Goal: Communication & Community: Answer question/provide support

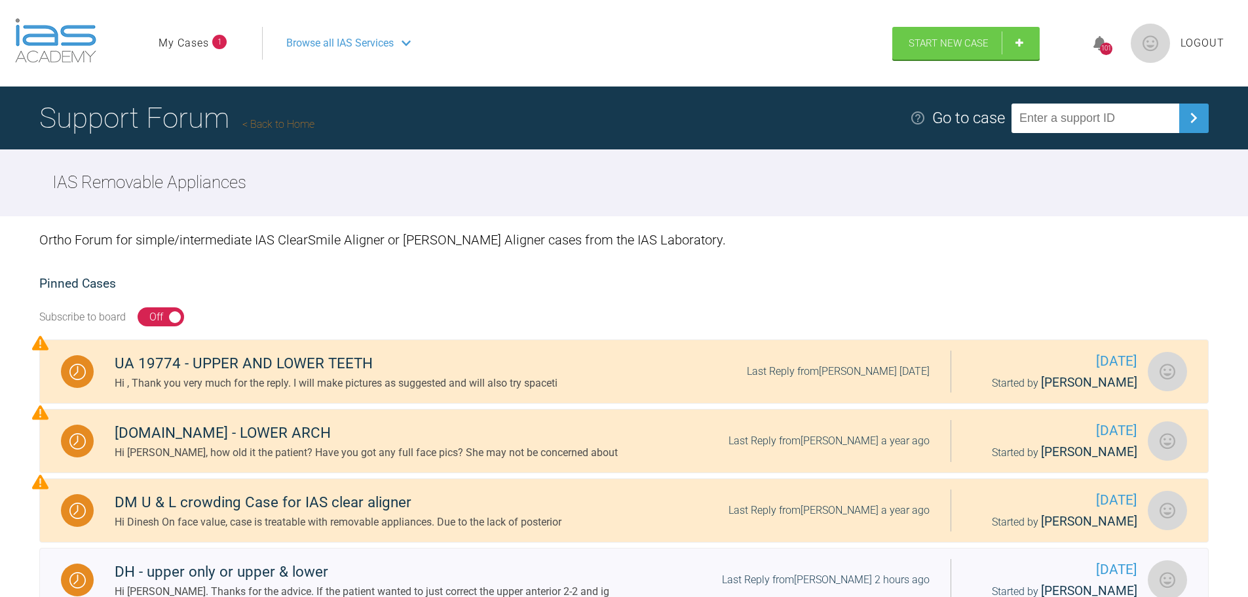
click at [179, 42] on link "My Cases" at bounding box center [184, 43] width 50 height 17
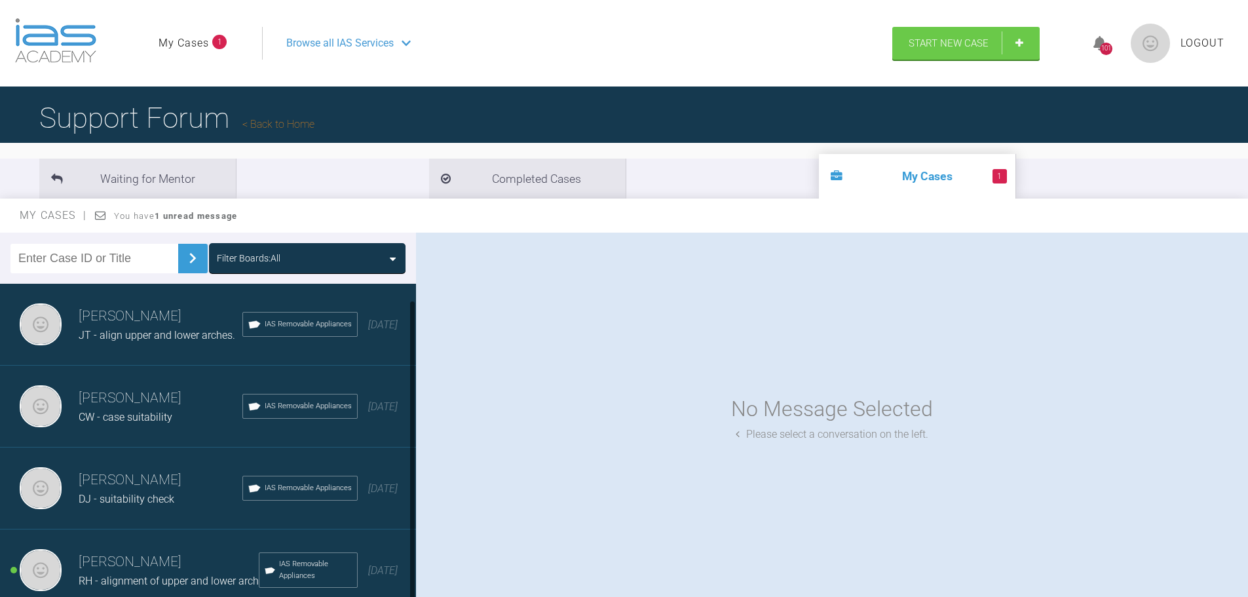
scroll to position [17, 0]
click at [140, 574] on span "RH - alignment of upper and lower arch" at bounding box center [169, 580] width 180 height 12
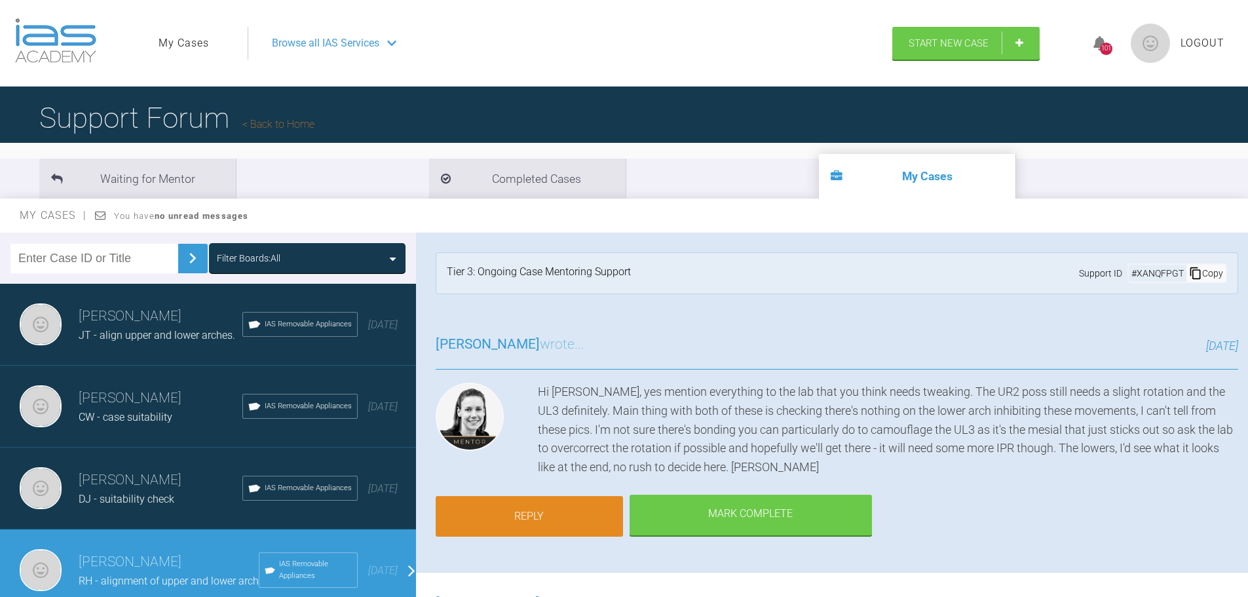
click at [569, 515] on link "Reply" at bounding box center [529, 516] width 187 height 41
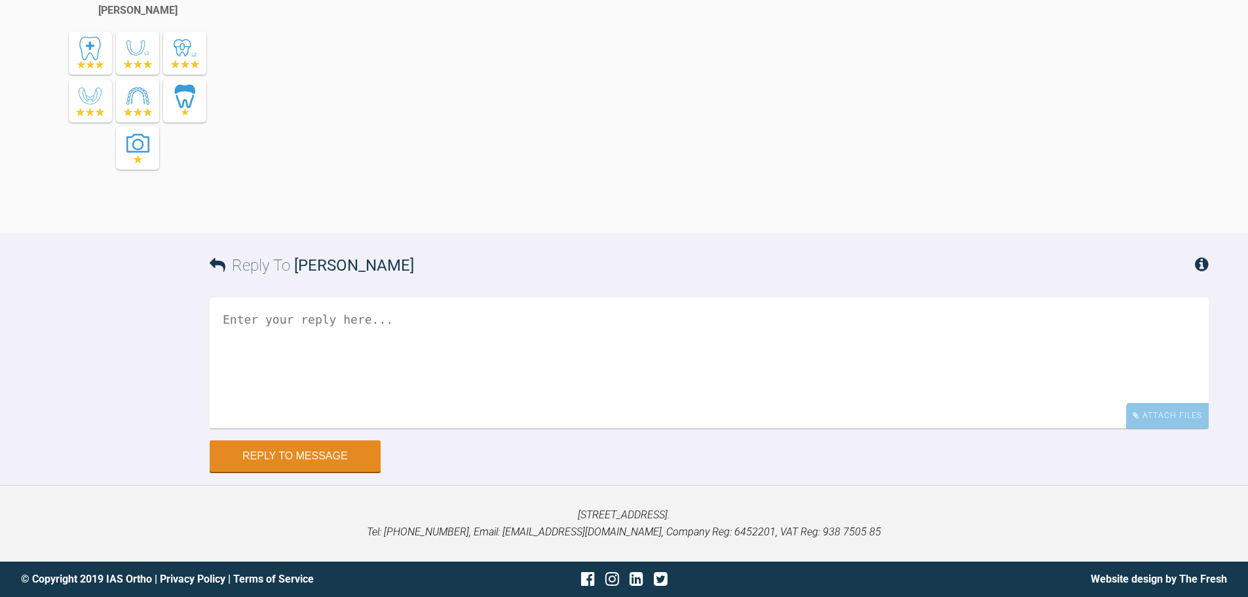
scroll to position [6882, 0]
click at [485, 359] on textarea at bounding box center [709, 362] width 999 height 131
click at [415, 333] on textarea "Hi [PERSON_NAME] -" at bounding box center [709, 362] width 999 height 131
click at [696, 428] on textarea "Hi [PERSON_NAME] - the set up is ready at the portal - do you think the UR2 twe…" at bounding box center [709, 362] width 999 height 131
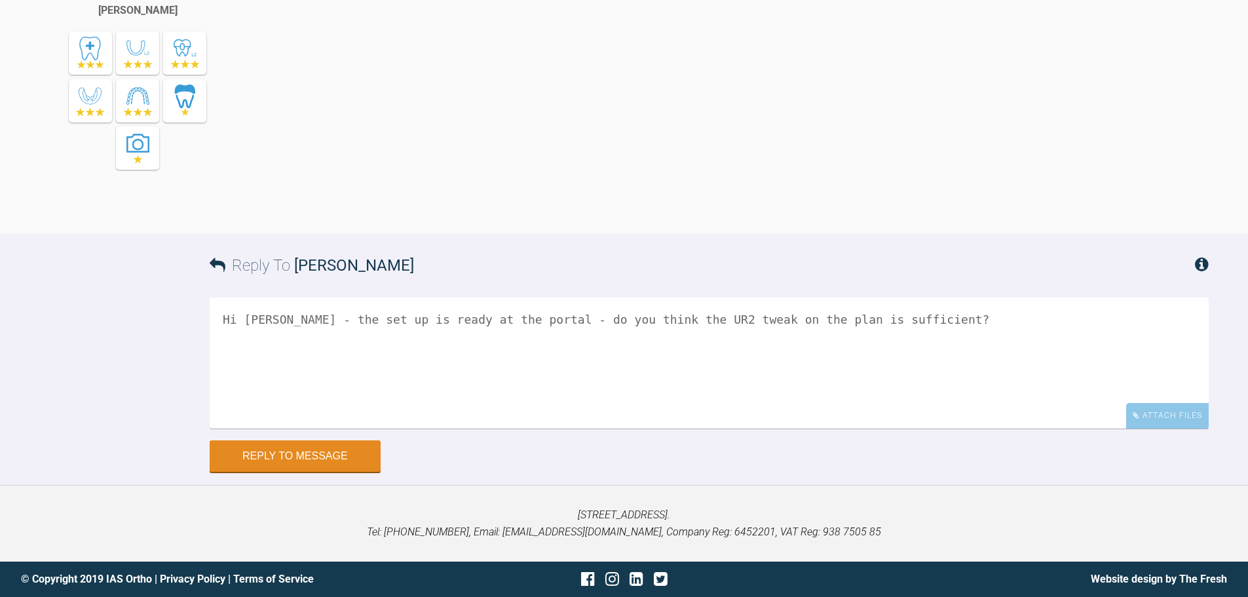
scroll to position [6882, 0]
click at [953, 312] on textarea "Hi [PERSON_NAME] - the set up is ready at the portal - do you think the UR2 twe…" at bounding box center [709, 362] width 999 height 131
click at [1190, 315] on textarea "Hi [PERSON_NAME] - the set up is ready at the portal - do you think the UR2 twe…" at bounding box center [709, 362] width 999 height 131
type textarea "Hi [PERSON_NAME] - the set up is ready at the portal - do you think the UR2 twe…"
click at [284, 464] on button "Reply to Message" at bounding box center [295, 456] width 171 height 31
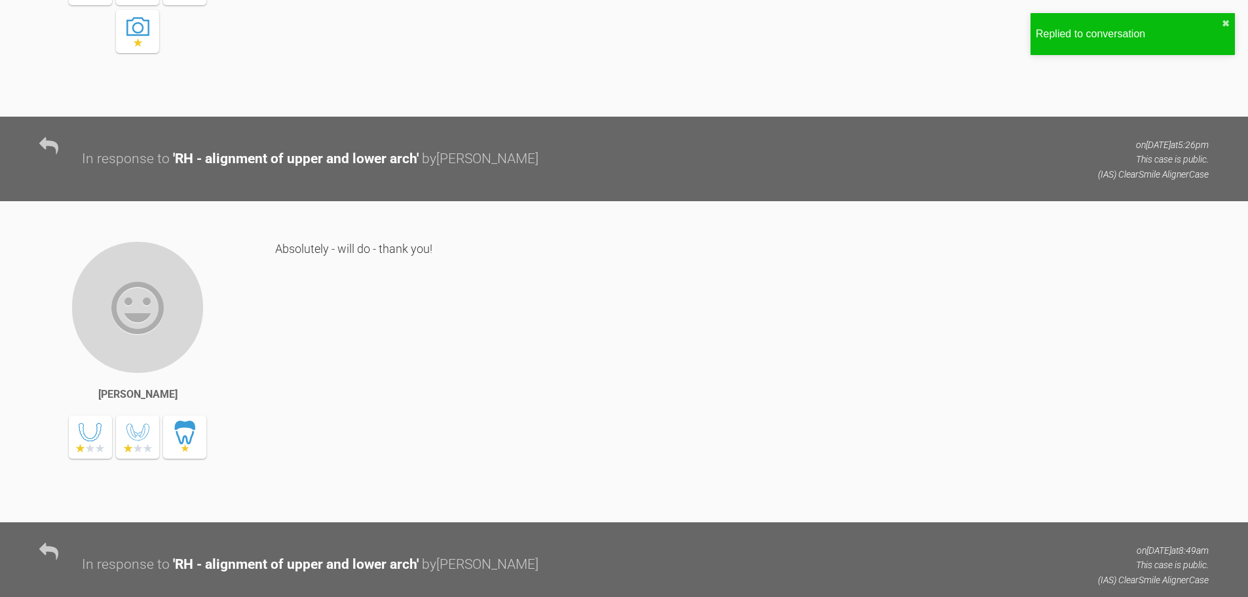
scroll to position [0, 0]
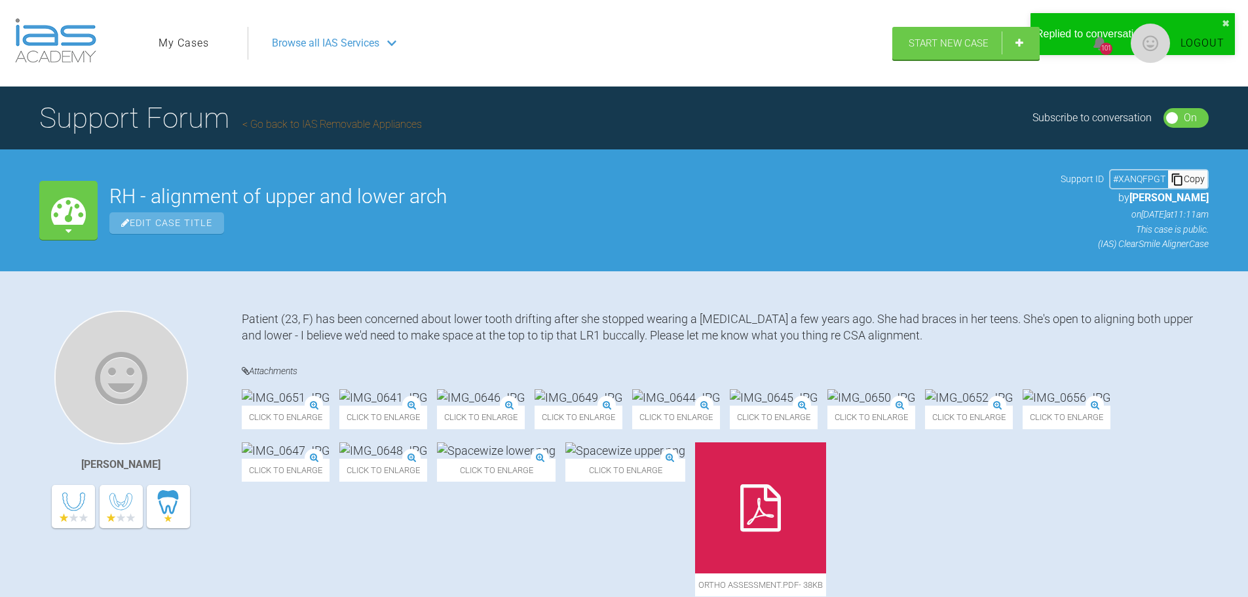
click at [64, 222] on icon at bounding box center [68, 210] width 35 height 35
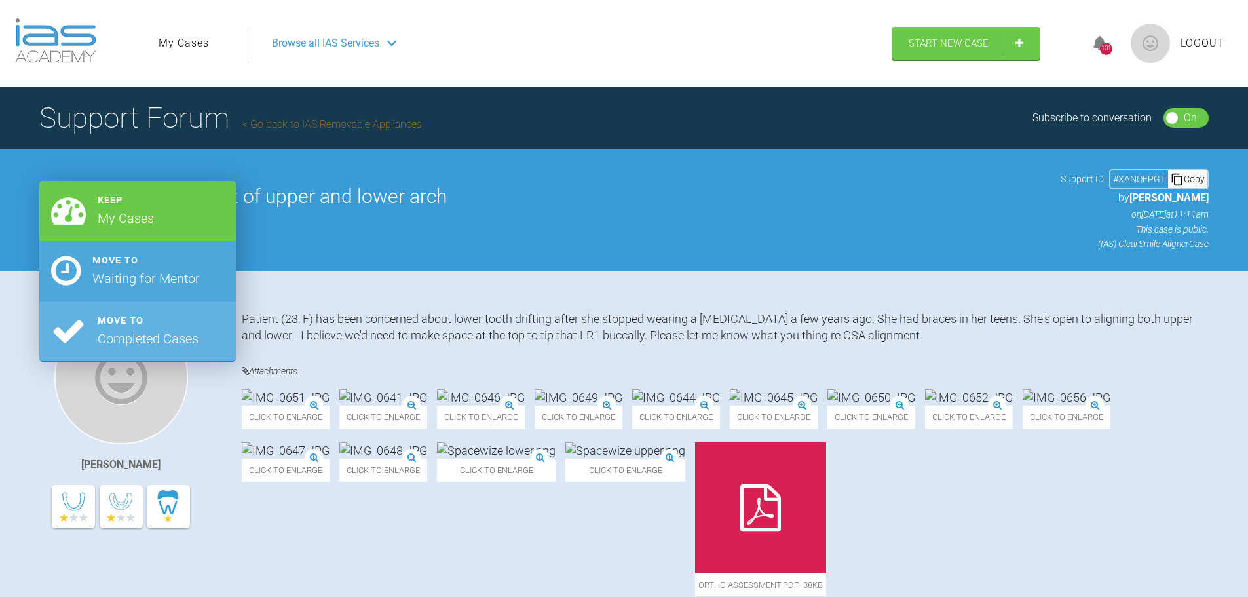
click at [109, 278] on div "Waiting for Mentor" at bounding box center [145, 278] width 107 height 21
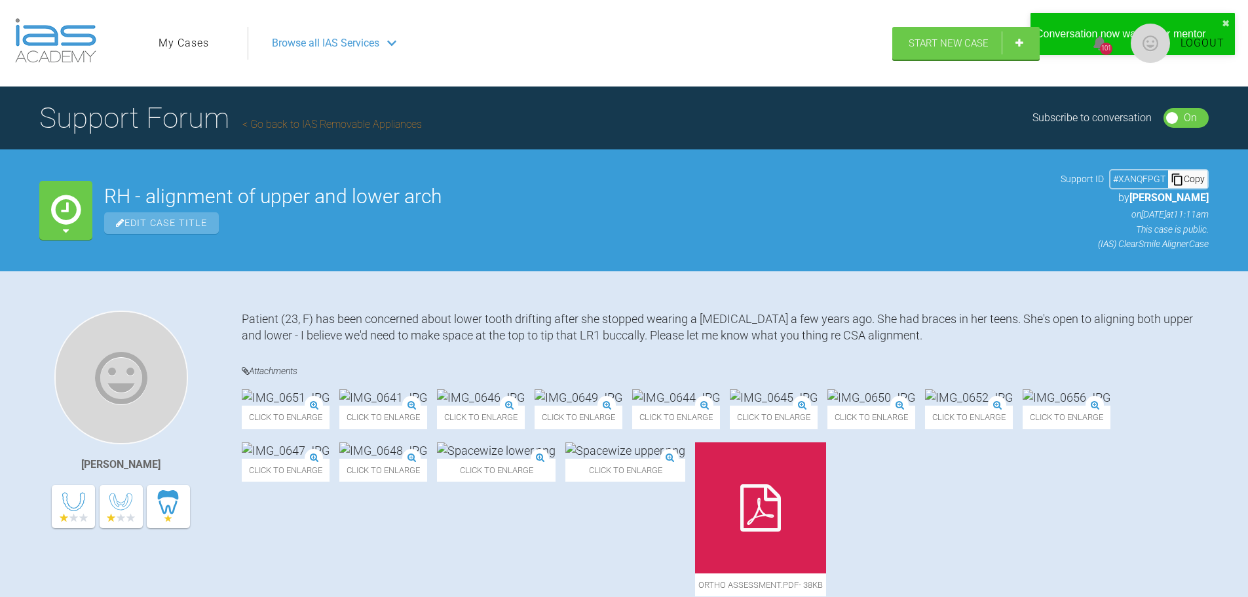
click at [41, 37] on img at bounding box center [55, 40] width 81 height 45
